Goal: Information Seeking & Learning: Compare options

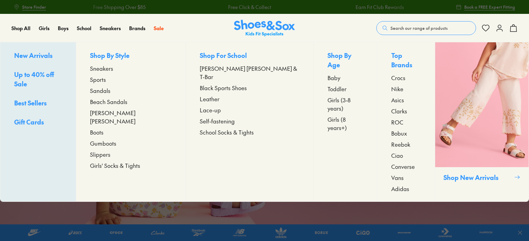
click at [106, 80] on span "Sports" at bounding box center [98, 79] width 16 height 8
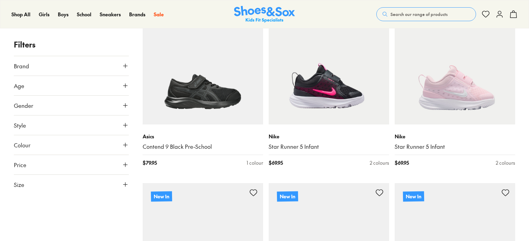
scroll to position [138, 0]
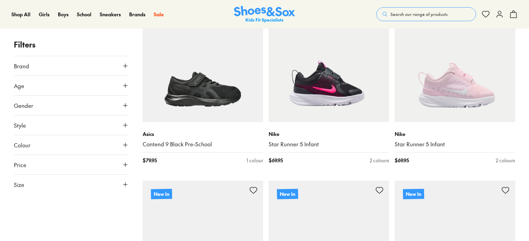
click at [127, 64] on icon at bounding box center [125, 65] width 7 height 7
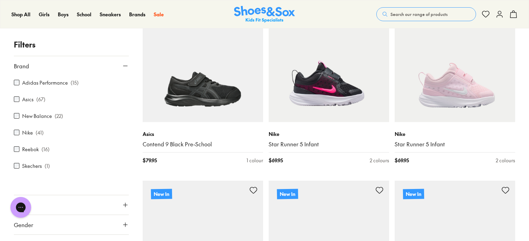
scroll to position [0, 0]
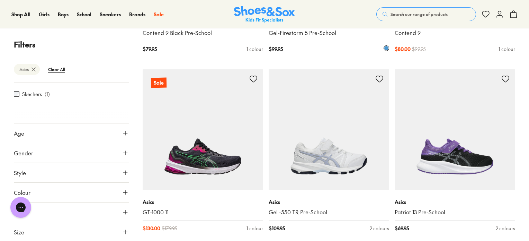
scroll to position [281, 0]
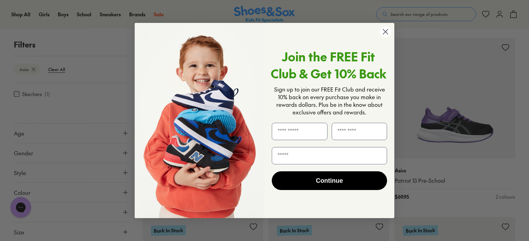
click at [387, 33] on icon "Close dialog" at bounding box center [385, 31] width 5 height 5
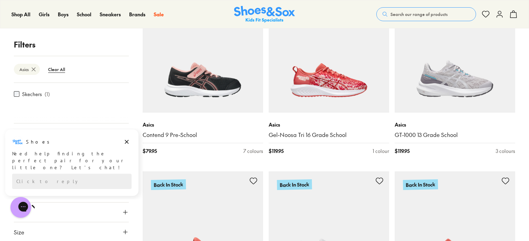
scroll to position [697, 0]
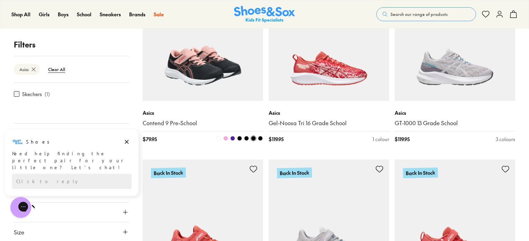
click at [222, 75] on img at bounding box center [203, 40] width 120 height 120
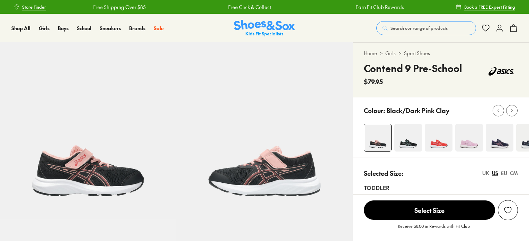
select select "*"
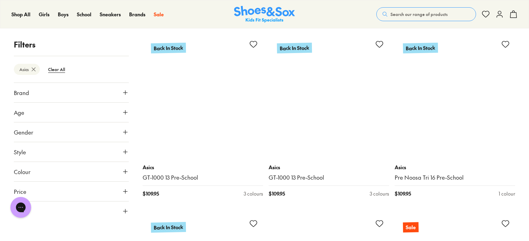
scroll to position [834, 0]
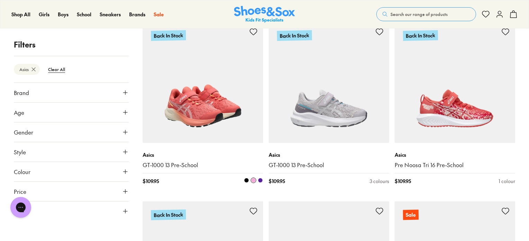
click at [239, 100] on img at bounding box center [203, 82] width 120 height 120
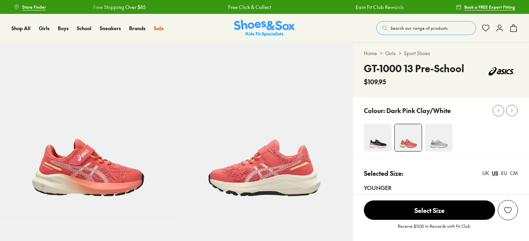
select select "*"
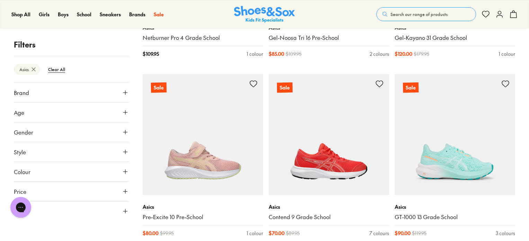
scroll to position [1532, 0]
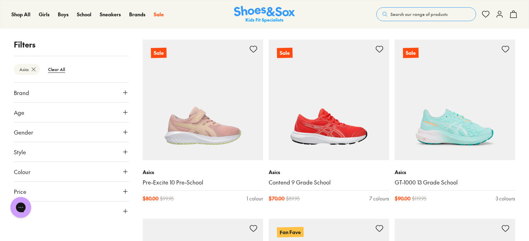
click at [127, 111] on icon at bounding box center [125, 112] width 7 height 7
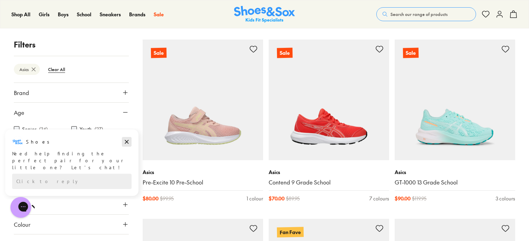
click at [124, 142] on icon "Dismiss campaign" at bounding box center [126, 141] width 7 height 8
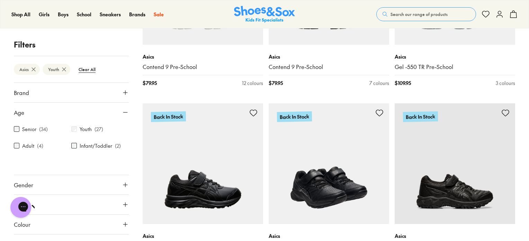
scroll to position [1407, 0]
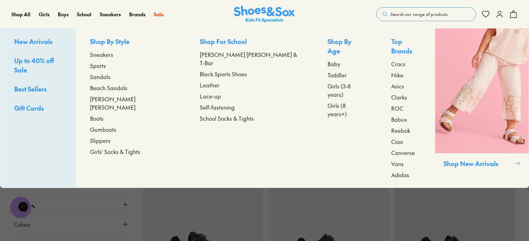
click at [328, 82] on span "Girls (3-8 years)" at bounding box center [346, 90] width 36 height 17
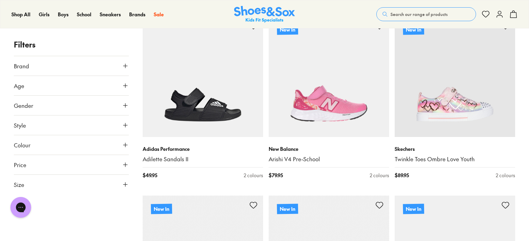
scroll to position [692, 0]
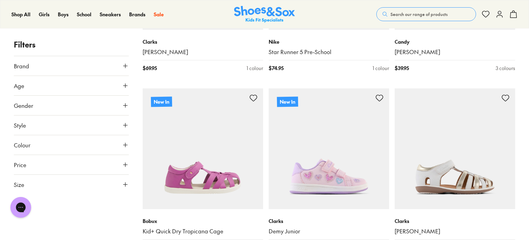
scroll to position [4086, 0]
